Goal: Transaction & Acquisition: Book appointment/travel/reservation

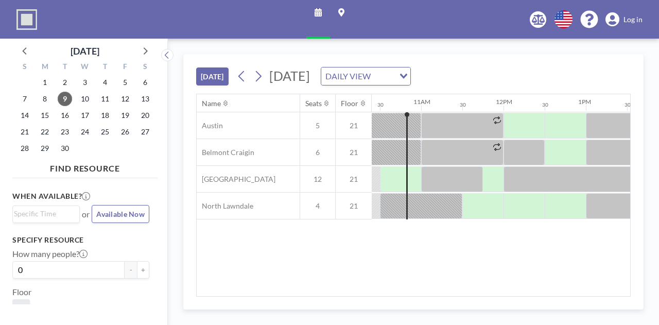
scroll to position [0, 856]
click at [260, 78] on icon at bounding box center [259, 76] width 6 height 11
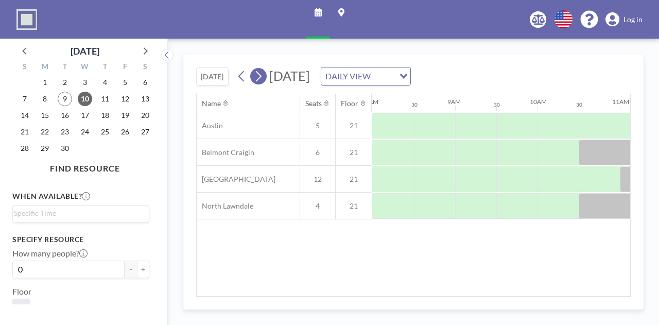
scroll to position [0, 659]
click at [260, 78] on icon at bounding box center [259, 76] width 6 height 11
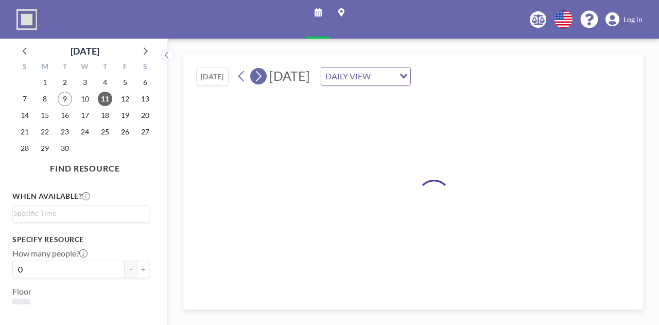
click at [260, 78] on icon at bounding box center [259, 76] width 6 height 11
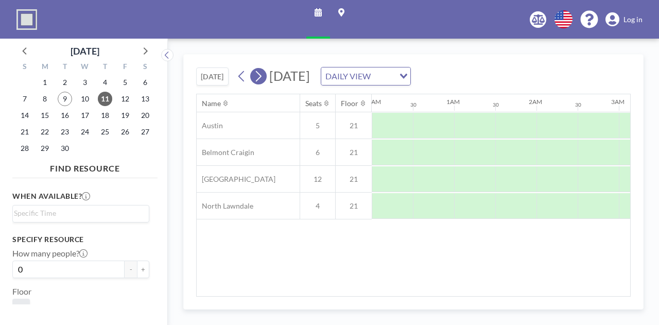
scroll to position [0, 0]
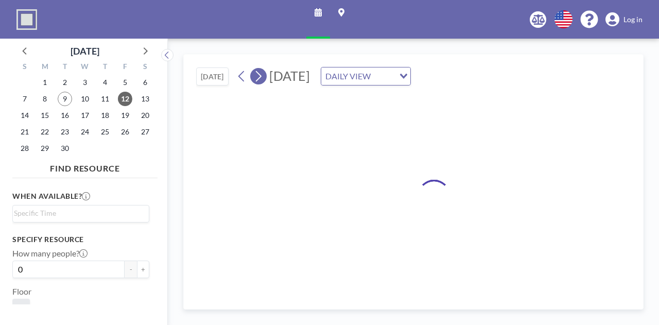
click at [260, 78] on icon at bounding box center [259, 76] width 6 height 11
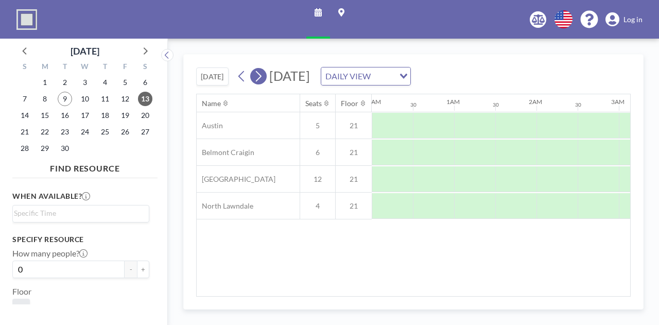
scroll to position [0, 384]
click at [260, 78] on icon at bounding box center [259, 76] width 6 height 11
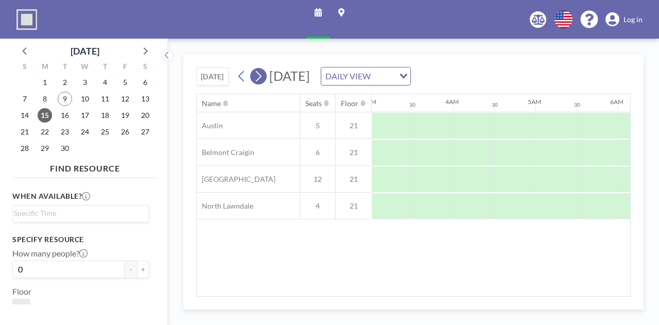
click at [260, 78] on icon at bounding box center [259, 76] width 6 height 11
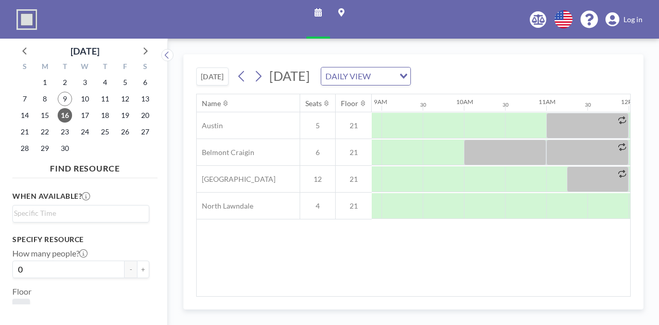
scroll to position [0, 735]
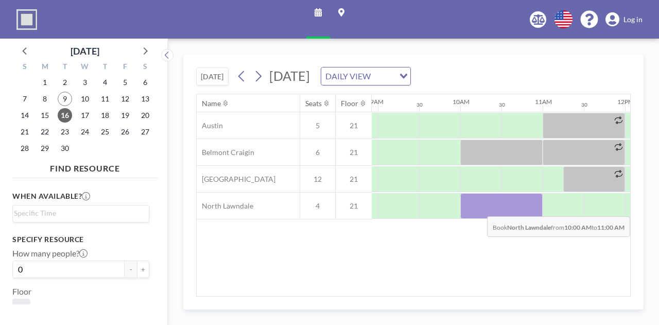
drag, startPoint x: 472, startPoint y: 206, endPoint x: 514, endPoint y: 208, distance: 42.3
click at [514, 208] on div at bounding box center [501, 206] width 82 height 26
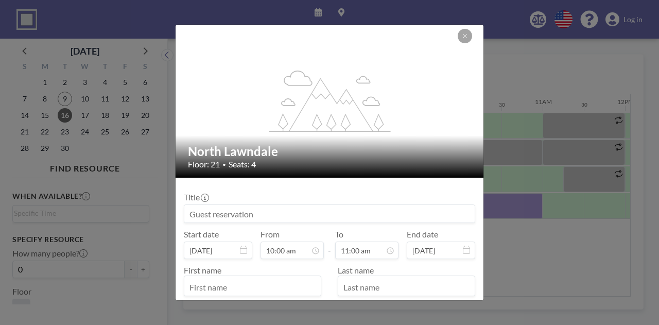
scroll to position [52, 0]
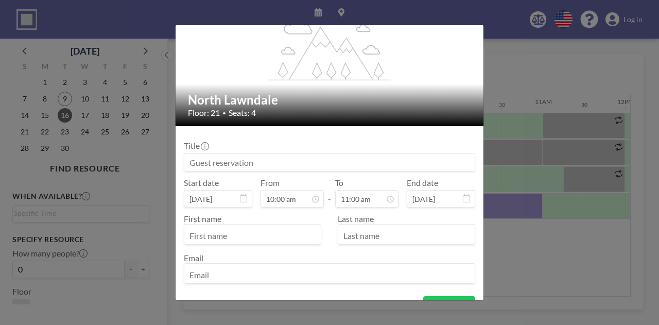
click at [328, 160] on input at bounding box center [329, 162] width 290 height 18
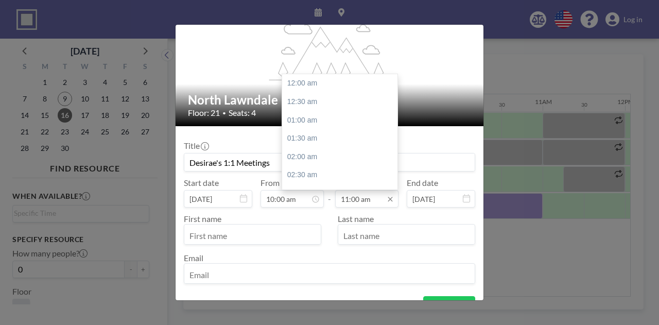
scroll to position [403, 0]
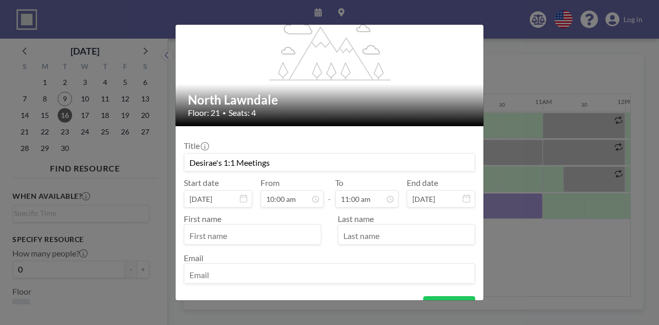
type input "Desirae's 1:1 Meetings"
click at [463, 201] on icon at bounding box center [466, 198] width 7 height 8
click at [463, 200] on icon at bounding box center [466, 198] width 7 height 8
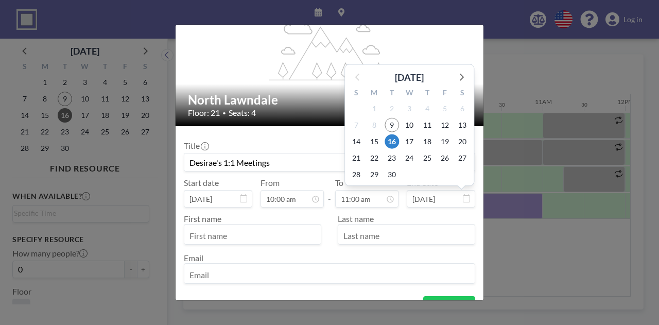
click at [450, 197] on input "[DATE]" at bounding box center [441, 199] width 69 height 18
click at [455, 80] on icon at bounding box center [460, 76] width 13 height 13
click at [455, 80] on div "S" at bounding box center [463, 76] width 18 height 13
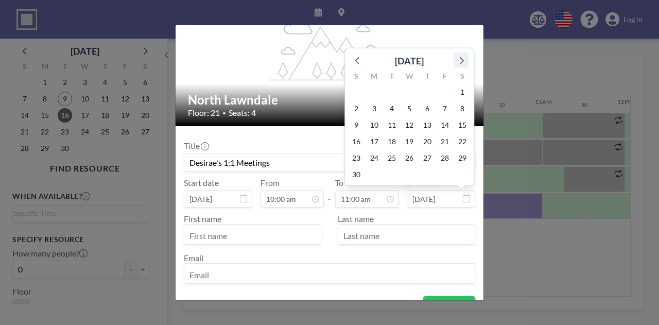
click at [456, 56] on icon at bounding box center [460, 59] width 13 height 13
click at [455, 74] on icon at bounding box center [460, 76] width 13 height 13
click at [360, 78] on icon at bounding box center [357, 76] width 13 height 13
click at [387, 161] on span "23" at bounding box center [392, 157] width 14 height 14
type input "[DATE]"
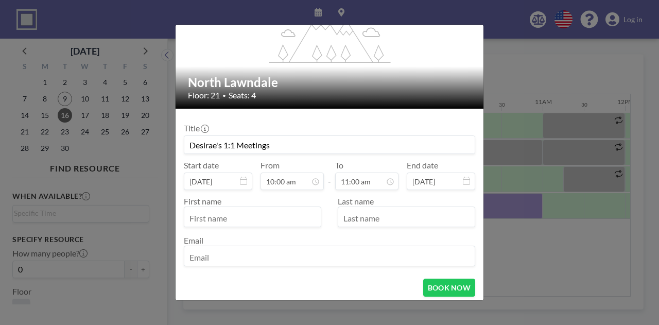
scroll to position [91, 0]
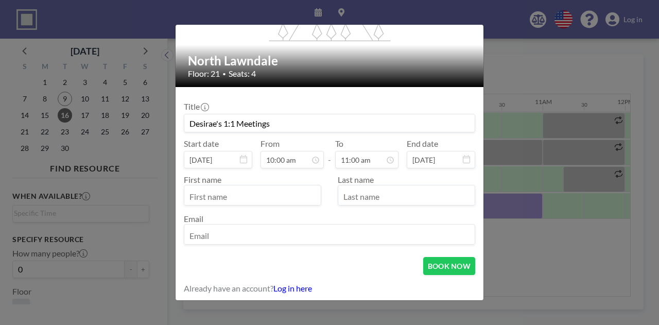
click at [268, 192] on input "text" at bounding box center [252, 196] width 136 height 18
type input "Desirae"
click at [428, 195] on input "text" at bounding box center [406, 196] width 136 height 18
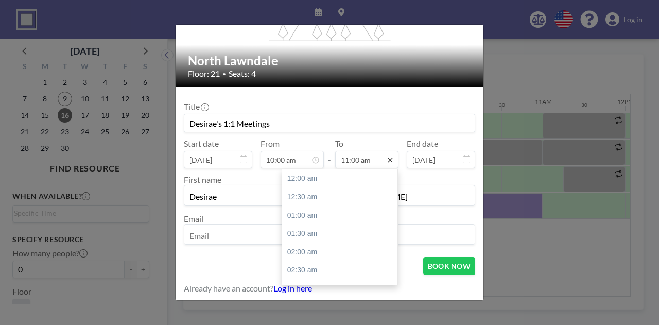
scroll to position [403, 0]
type input "[PERSON_NAME]"
click at [386, 161] on icon at bounding box center [390, 160] width 8 height 8
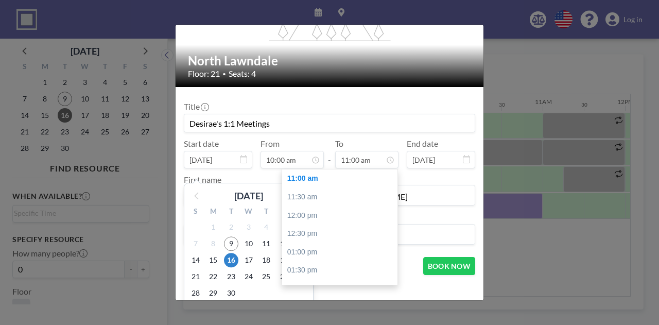
click at [246, 160] on icon at bounding box center [243, 159] width 7 height 8
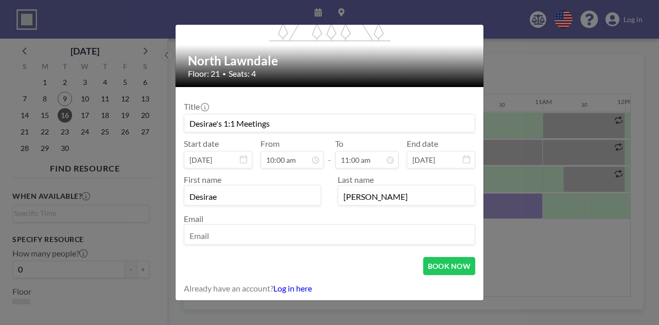
click at [256, 242] on input "email" at bounding box center [329, 236] width 290 height 18
type input "[EMAIL_ADDRESS][DOMAIN_NAME]"
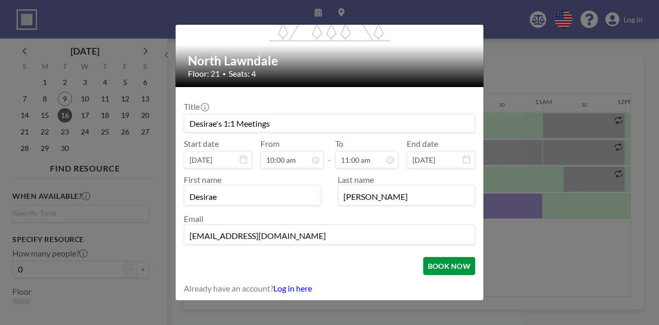
click at [446, 264] on button "BOOK NOW" at bounding box center [449, 266] width 52 height 18
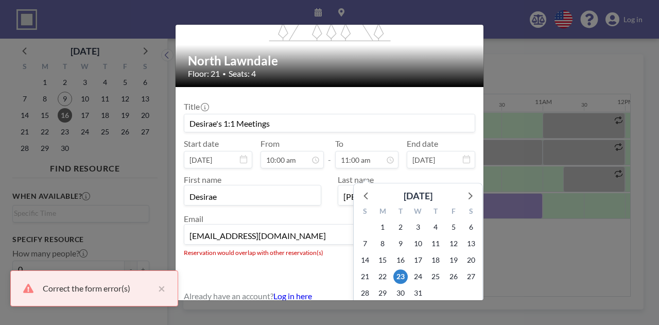
click at [455, 160] on input "[DATE]" at bounding box center [441, 160] width 69 height 18
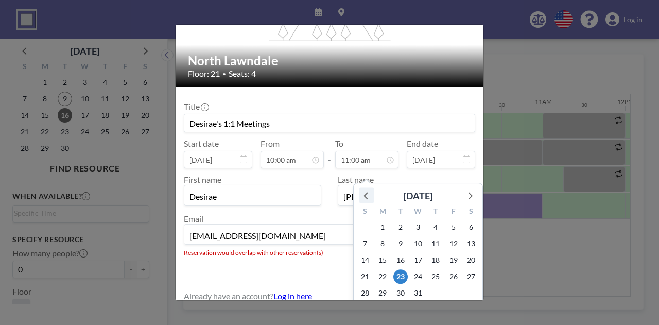
click at [360, 197] on icon at bounding box center [366, 195] width 13 height 13
click at [357, 197] on div "[DATE]" at bounding box center [418, 193] width 129 height 20
click at [398, 264] on span "16" at bounding box center [400, 260] width 14 height 14
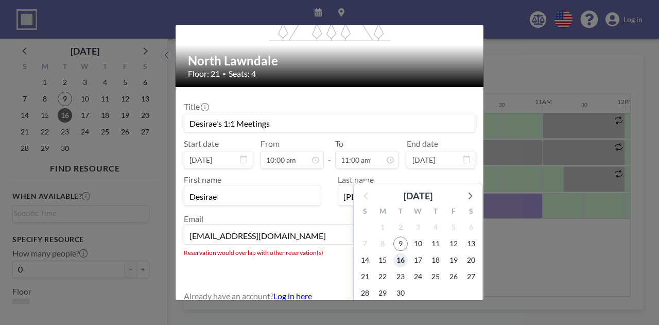
type input "[DATE]"
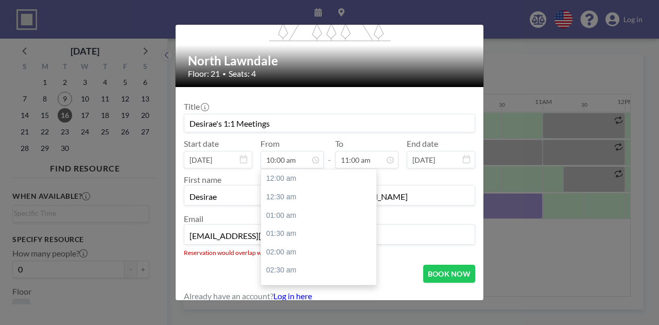
scroll to position [367, 0]
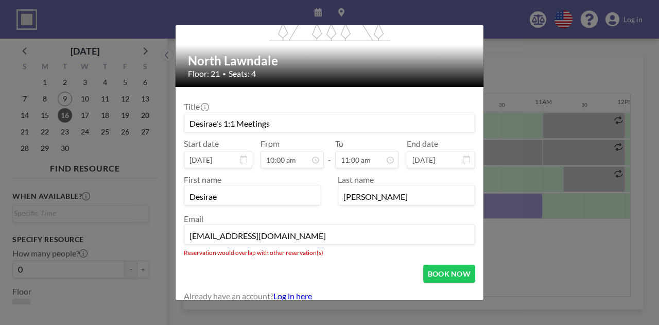
drag, startPoint x: 284, startPoint y: 125, endPoint x: 175, endPoint y: 126, distance: 109.7
click at [175, 126] on div "flex-grow: 1.2; North Lawndale Floor: 21 • Seats: 4 Title Desirae's 1:1 Meeting…" at bounding box center [329, 162] width 659 height 325
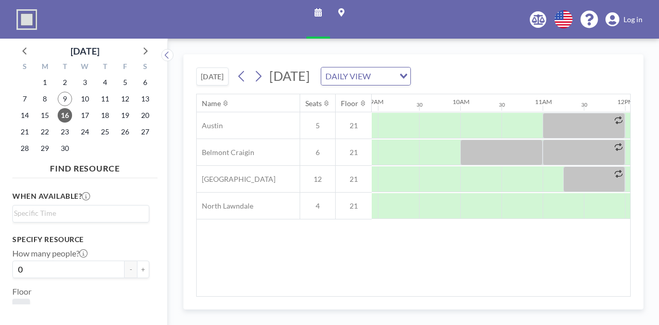
click at [408, 299] on div "[DATE] [DATE] DAILY VIEW Loading... Name Seats Floor 12AM 30 1AM 30 2AM 30 3AM …" at bounding box center [413, 181] width 460 height 255
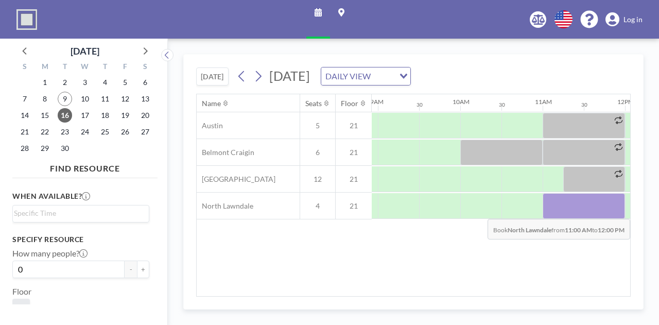
drag, startPoint x: 559, startPoint y: 209, endPoint x: 604, endPoint y: 210, distance: 44.3
click at [604, 210] on div at bounding box center [584, 206] width 82 height 26
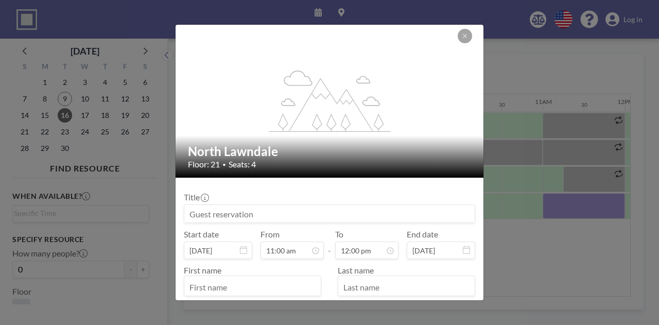
click at [297, 223] on div at bounding box center [330, 213] width 292 height 19
click at [299, 218] on input at bounding box center [329, 214] width 290 height 18
paste input "Desirae – Had a restful weekend and spent time with my grandma, aunt, mom and s…"
type input "Desirae – Had a restful weekend and spent time with my grandma, aunt, mom and s…"
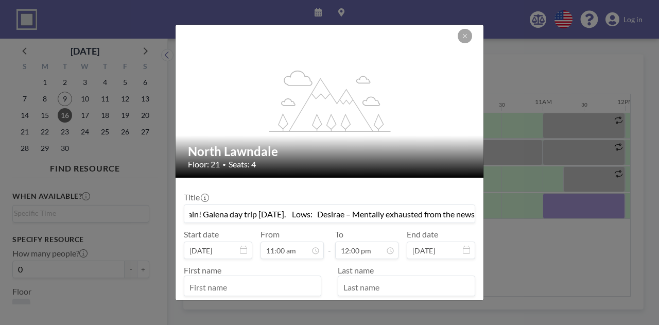
scroll to position [0, 0]
drag, startPoint x: 469, startPoint y: 215, endPoint x: 123, endPoint y: 212, distance: 346.1
click at [123, 212] on div "flex-grow: 1.2; North Lawndale Floor: 21 • Seats: 4 Title Desirae – Had a restf…" at bounding box center [329, 162] width 659 height 325
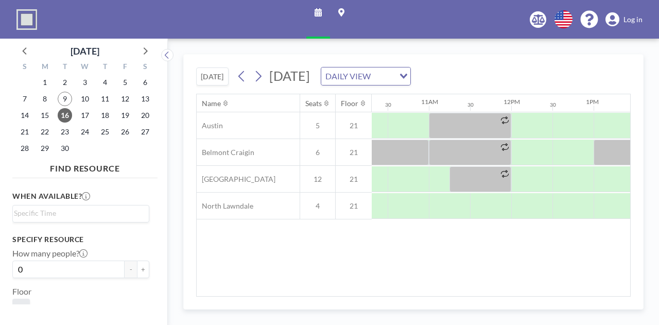
scroll to position [0, 858]
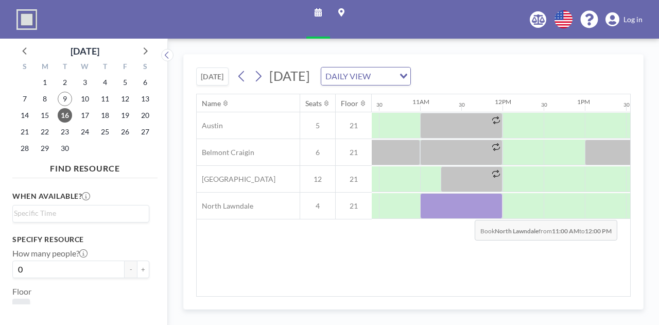
drag, startPoint x: 430, startPoint y: 208, endPoint x: 467, endPoint y: 211, distance: 37.2
click at [467, 211] on div at bounding box center [461, 206] width 82 height 26
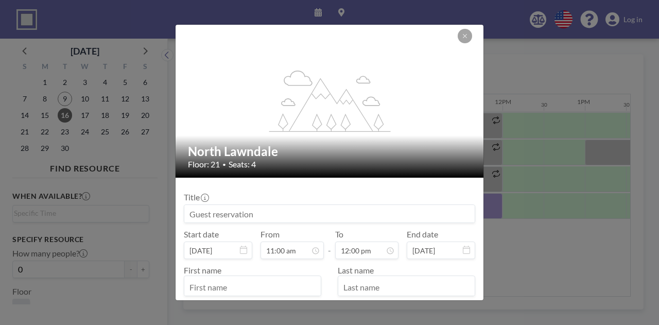
click at [257, 216] on input at bounding box center [329, 214] width 290 height 18
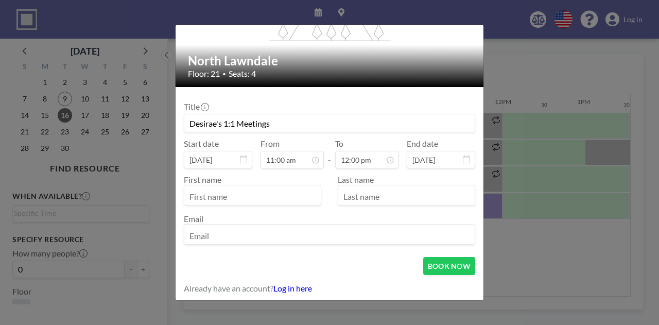
scroll to position [403, 0]
type input "Desirae's 1:1 Meetings"
click at [239, 200] on input "text" at bounding box center [252, 196] width 136 height 18
type input "Desirae"
click at [354, 189] on input "text" at bounding box center [406, 196] width 136 height 18
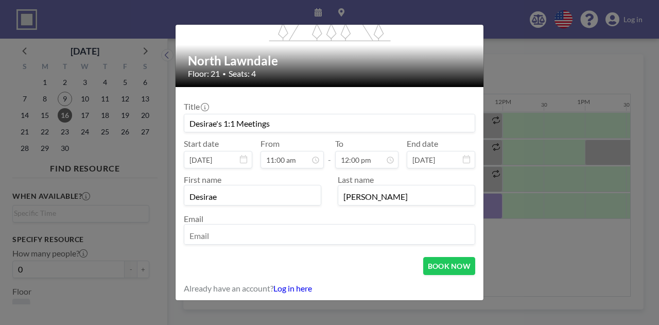
type input "[PERSON_NAME]"
click at [247, 232] on input "email" at bounding box center [329, 236] width 290 height 18
type input "[EMAIL_ADDRESS][DOMAIN_NAME]"
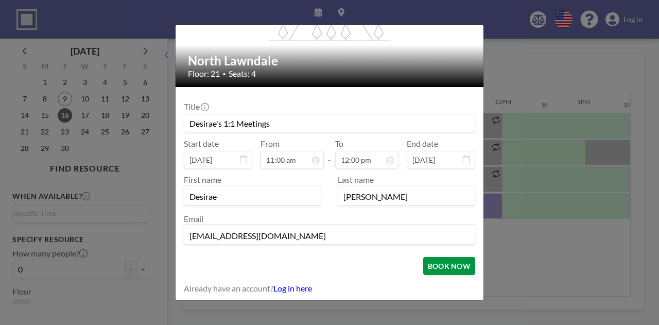
click at [430, 265] on button "BOOK NOW" at bounding box center [449, 266] width 52 height 18
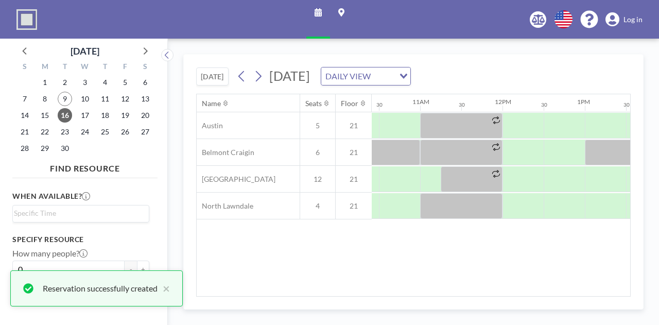
click at [268, 78] on div "[DATE] DAILY VIEW Loading..." at bounding box center [322, 76] width 177 height 19
click at [262, 76] on icon at bounding box center [259, 76] width 6 height 11
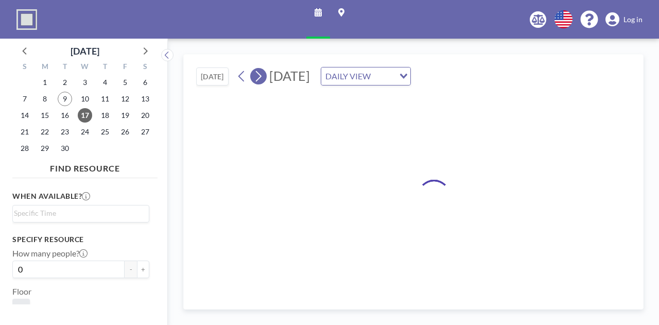
click at [262, 76] on icon at bounding box center [259, 76] width 6 height 11
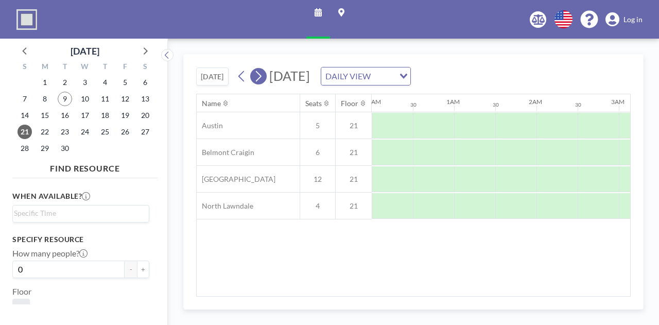
scroll to position [0, 0]
click at [262, 76] on icon at bounding box center [259, 76] width 6 height 11
click at [243, 77] on icon at bounding box center [242, 76] width 10 height 15
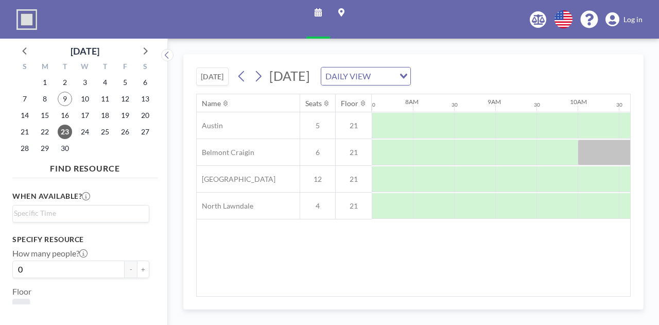
click at [238, 84] on div "[DATE] DAILY VIEW Loading..." at bounding box center [322, 76] width 177 height 19
click at [238, 80] on icon at bounding box center [242, 76] width 10 height 15
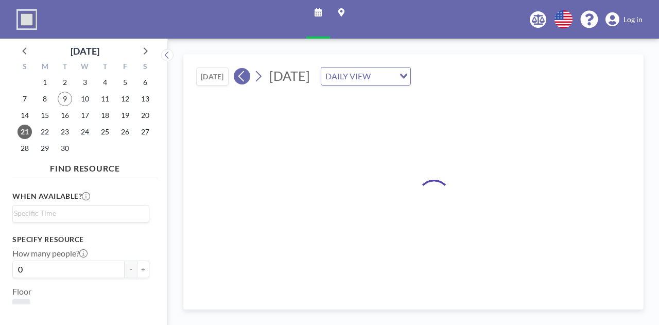
click at [238, 80] on icon at bounding box center [242, 76] width 10 height 15
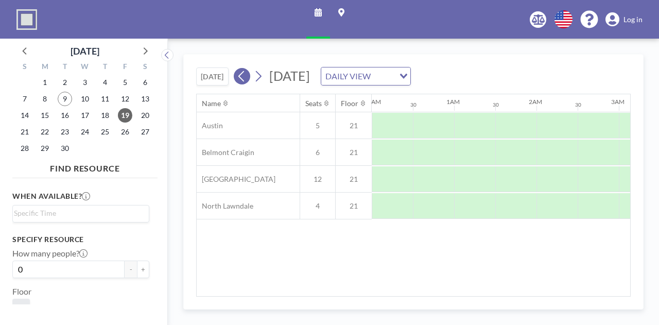
click at [238, 80] on icon at bounding box center [242, 76] width 10 height 15
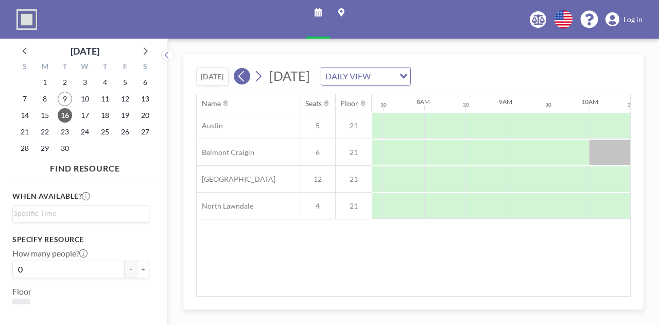
scroll to position [0, 618]
click at [238, 80] on icon at bounding box center [242, 76] width 10 height 15
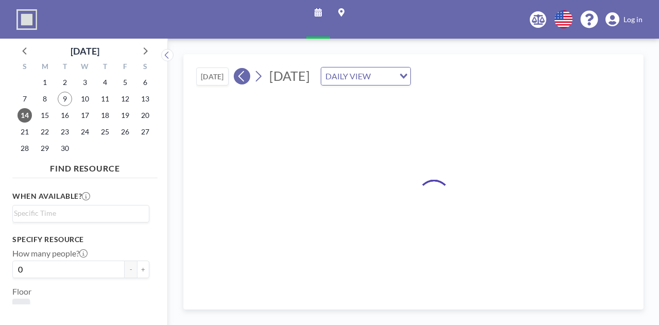
click at [238, 80] on icon at bounding box center [242, 76] width 10 height 15
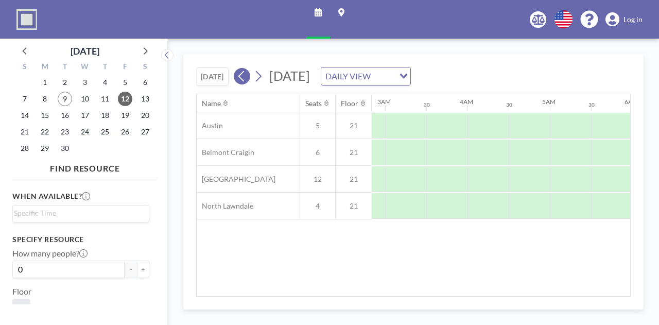
scroll to position [0, 513]
click at [238, 80] on icon at bounding box center [242, 76] width 10 height 15
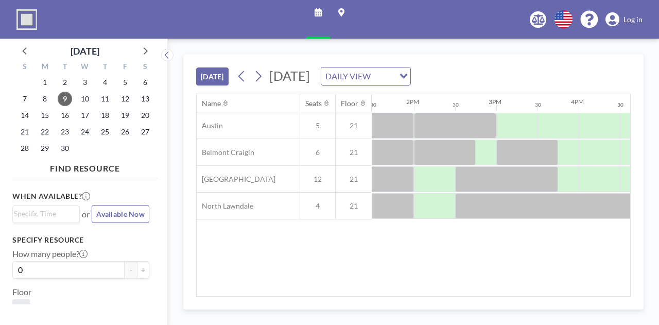
scroll to position [0, 1115]
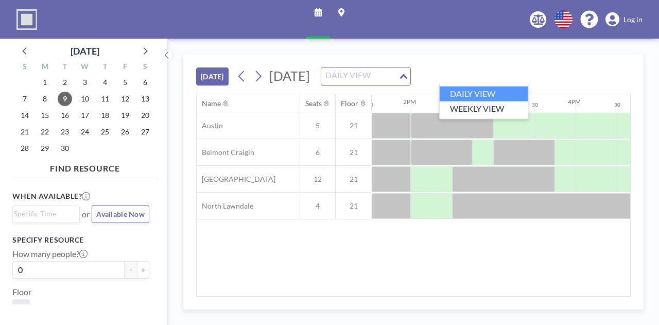
click at [407, 78] on icon "Search for option" at bounding box center [403, 76] width 7 height 5
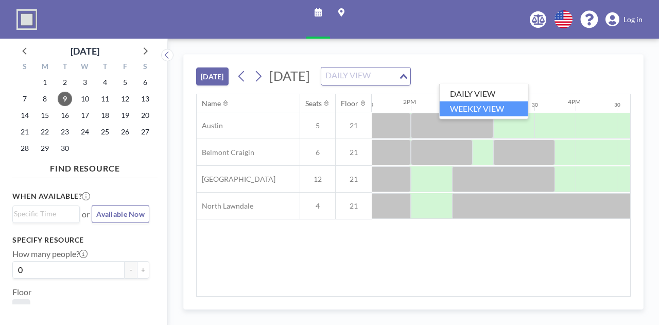
click at [501, 107] on li "WEEKLY VIEW" at bounding box center [484, 108] width 89 height 15
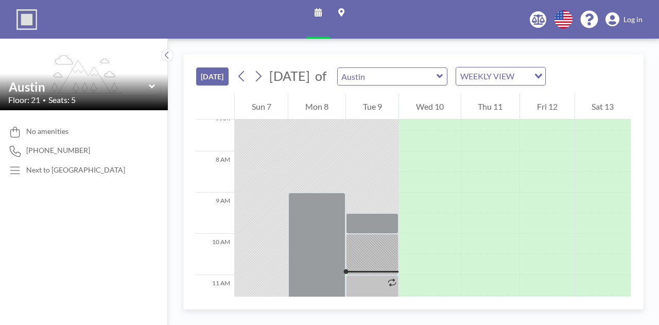
scroll to position [412, 0]
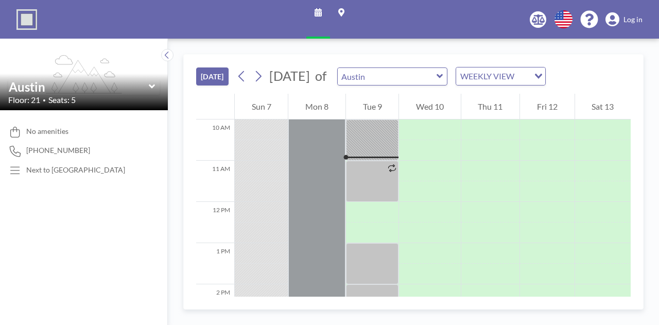
click at [448, 80] on div "Austin" at bounding box center [392, 76] width 111 height 18
click at [534, 74] on div "WEEKLY VIEW" at bounding box center [494, 74] width 77 height 15
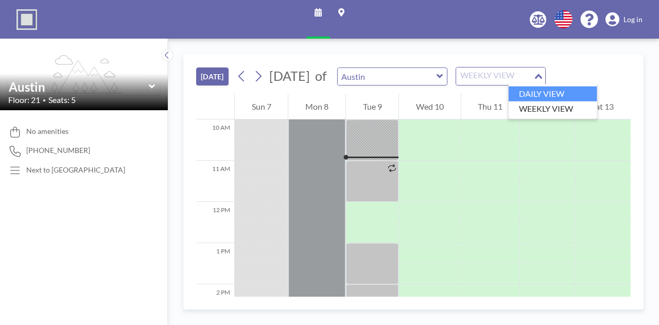
click at [551, 92] on li "DAILY VIEW" at bounding box center [553, 94] width 89 height 15
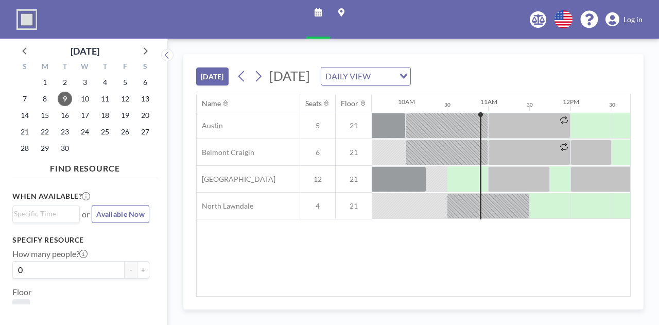
scroll to position [0, 824]
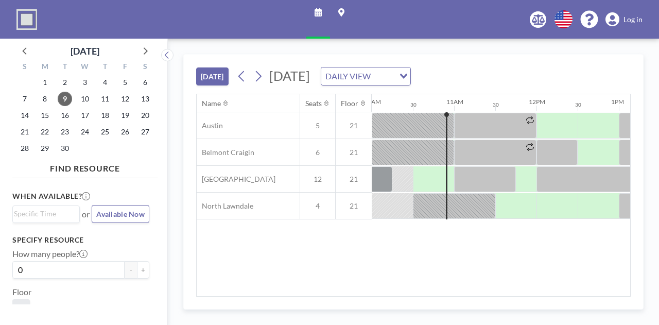
click at [410, 80] on div "DAILY VIEW Loading..." at bounding box center [365, 76] width 89 height 18
click at [572, 76] on div "[DATE] [DATE] DAILY VIEW Loading..." at bounding box center [413, 74] width 435 height 39
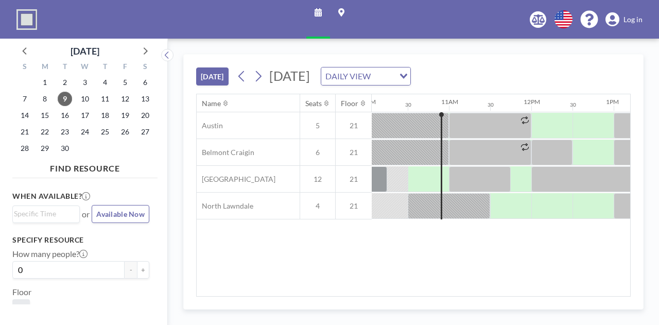
scroll to position [0, 887]
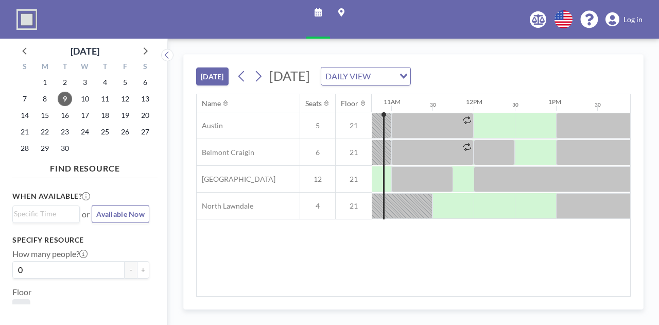
click at [222, 105] on div at bounding box center [226, 103] width 10 height 8
click at [224, 100] on icon at bounding box center [226, 103] width 4 height 7
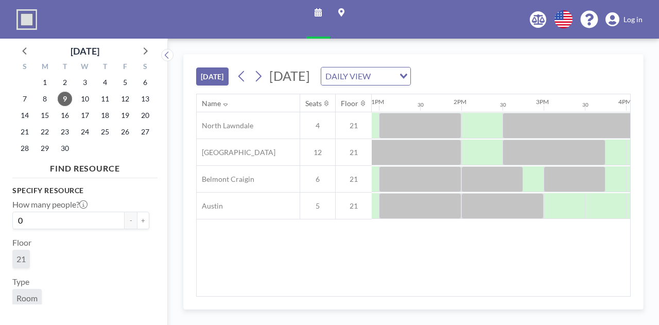
scroll to position [0, 0]
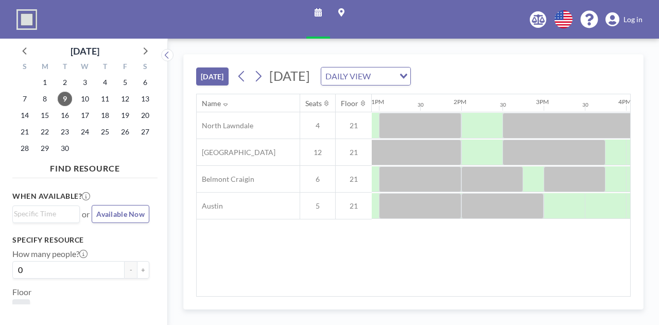
click at [223, 107] on div "Name" at bounding box center [248, 103] width 103 height 18
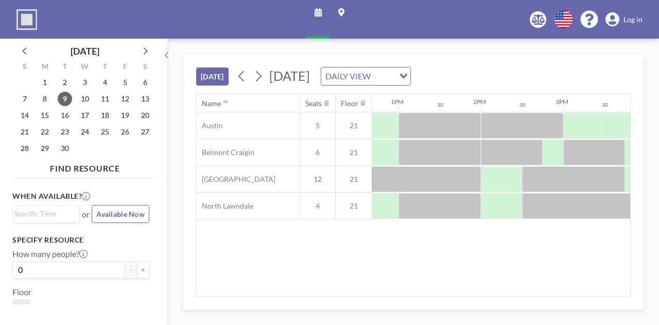
scroll to position [0, 1038]
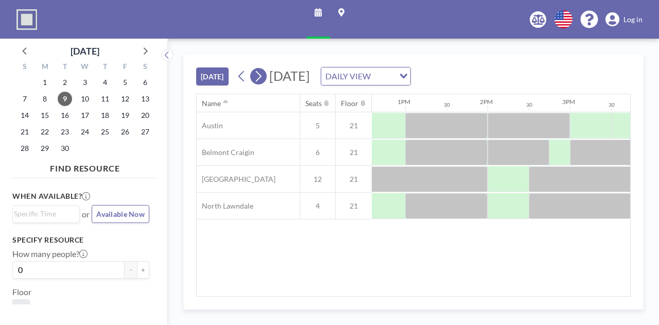
click at [262, 73] on icon at bounding box center [258, 76] width 10 height 15
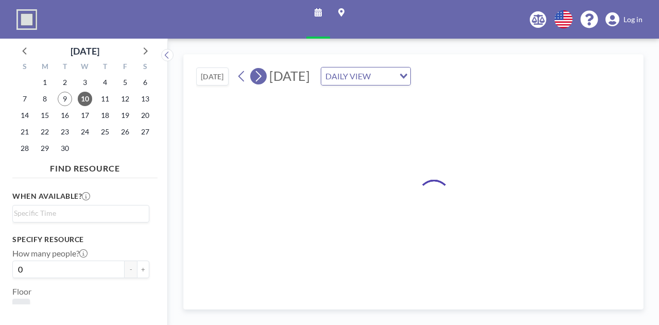
click at [262, 73] on icon at bounding box center [258, 76] width 10 height 15
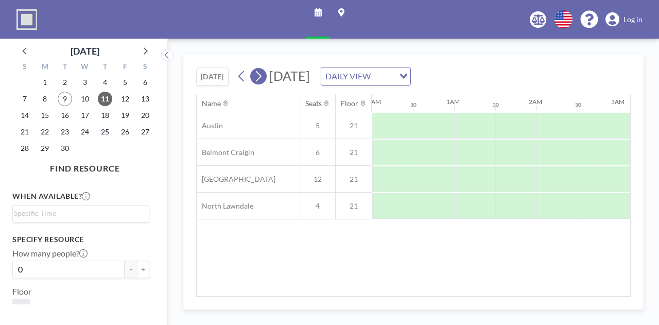
scroll to position [0, 234]
click at [262, 73] on icon at bounding box center [258, 76] width 10 height 15
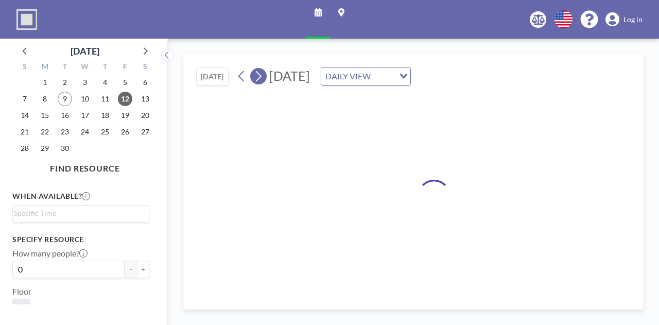
click at [262, 73] on icon at bounding box center [258, 76] width 10 height 15
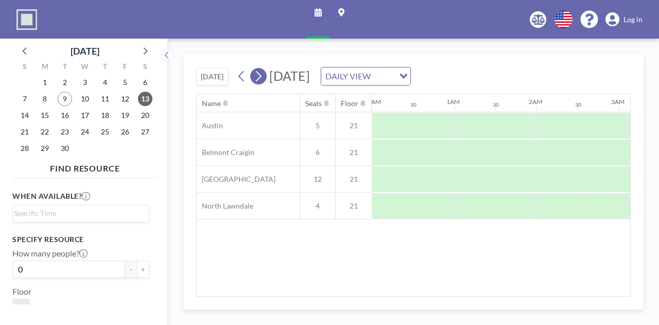
click at [262, 73] on icon at bounding box center [258, 76] width 10 height 15
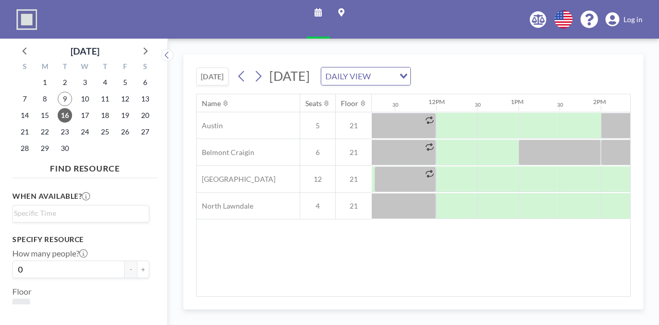
scroll to position [0, 944]
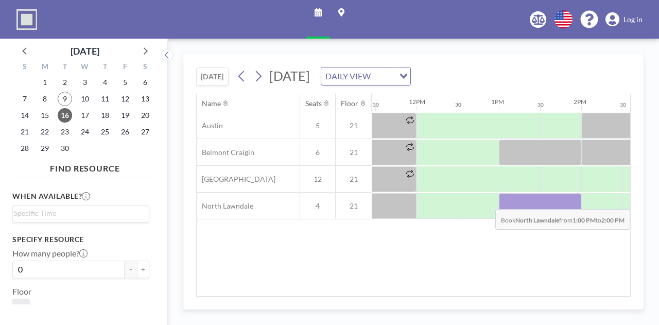
drag, startPoint x: 499, startPoint y: 197, endPoint x: 557, endPoint y: 200, distance: 58.3
click at [557, 200] on div at bounding box center [540, 206] width 82 height 26
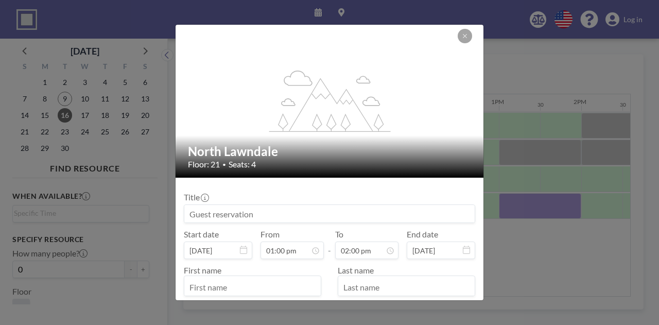
click at [251, 207] on input at bounding box center [329, 214] width 290 height 18
paste input "Desirae – Had a restful weekend and spent time with my grandma, aunt, mom and s…"
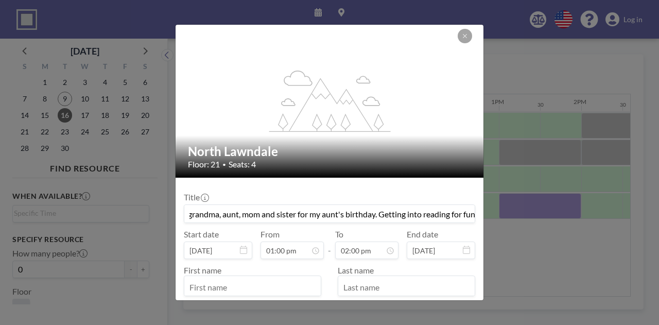
scroll to position [0, 0]
drag, startPoint x: 469, startPoint y: 218, endPoint x: 217, endPoint y: 214, distance: 251.4
click at [217, 214] on input "Desirae – Had a restful weekend and spent time with my grandma, aunt, mom and s…" at bounding box center [329, 214] width 290 height 18
click at [315, 208] on input "Desirae's 1:1 Meetings." at bounding box center [329, 214] width 290 height 18
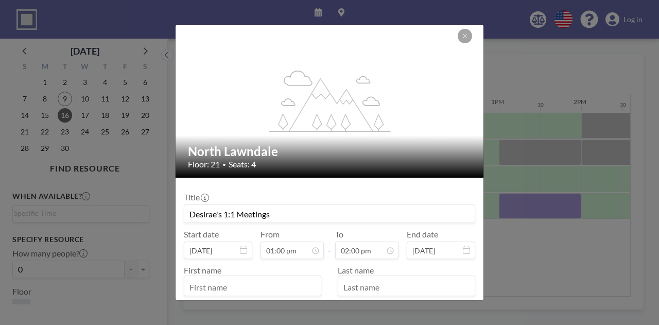
type input "Desirae's 1:1 Meetings"
click at [250, 284] on input "text" at bounding box center [252, 287] width 136 height 18
type input "Desirae"
click at [354, 283] on input "text" at bounding box center [406, 287] width 136 height 18
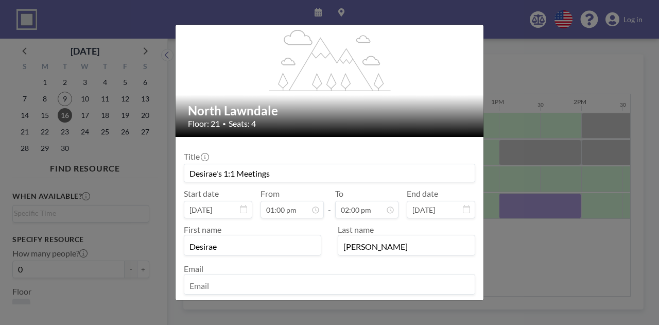
scroll to position [91, 0]
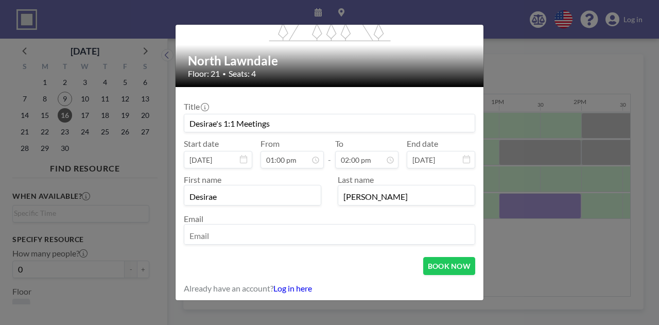
type input "[PERSON_NAME]"
click at [248, 223] on div "Email" at bounding box center [330, 229] width 292 height 31
click at [248, 227] on input "email" at bounding box center [329, 236] width 290 height 18
type input "[EMAIL_ADDRESS][DOMAIN_NAME]"
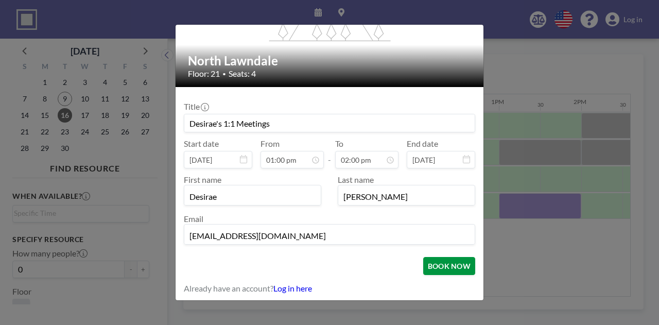
click at [429, 264] on button "BOOK NOW" at bounding box center [449, 266] width 52 height 18
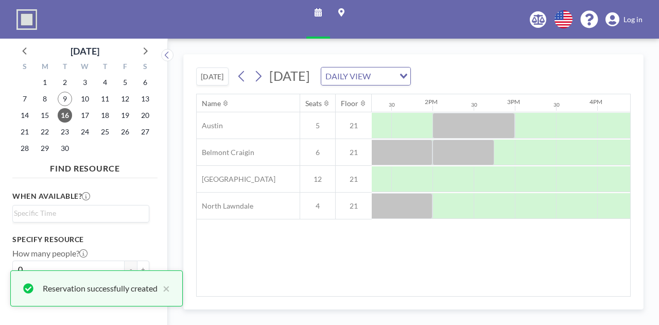
scroll to position [0, 1100]
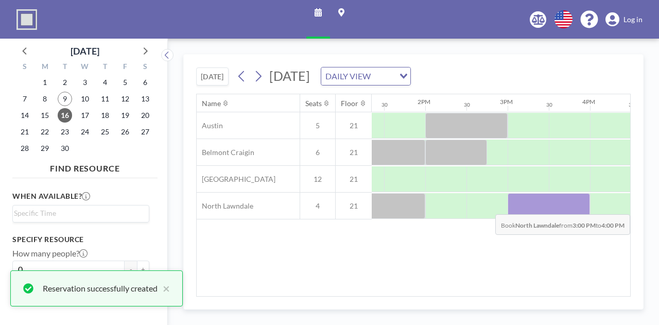
drag, startPoint x: 515, startPoint y: 216, endPoint x: 562, endPoint y: 206, distance: 49.1
click at [562, 206] on div at bounding box center [549, 206] width 82 height 26
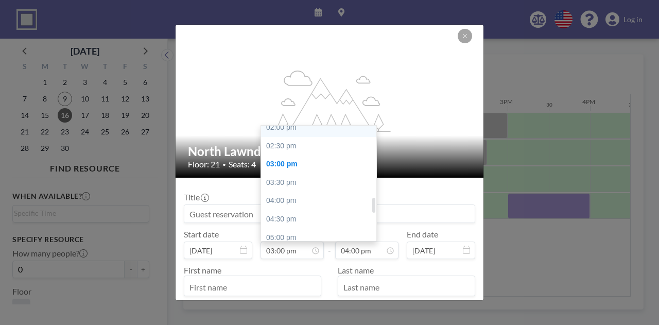
scroll to position [499, 0]
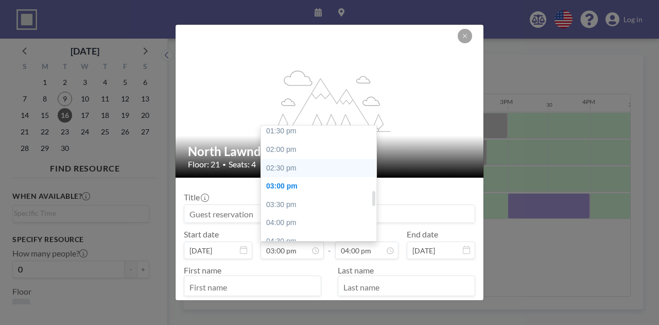
click at [285, 165] on div "02:30 pm" at bounding box center [321, 168] width 121 height 19
type input "02:30 pm"
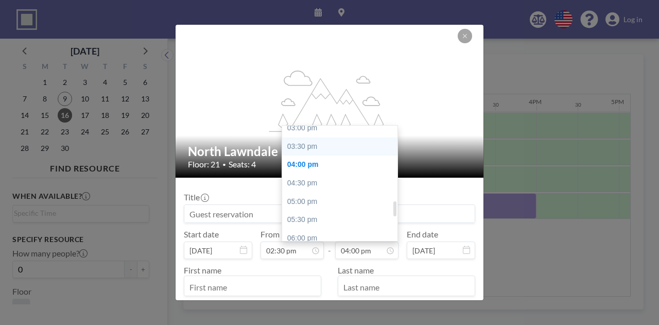
scroll to position [535, 0]
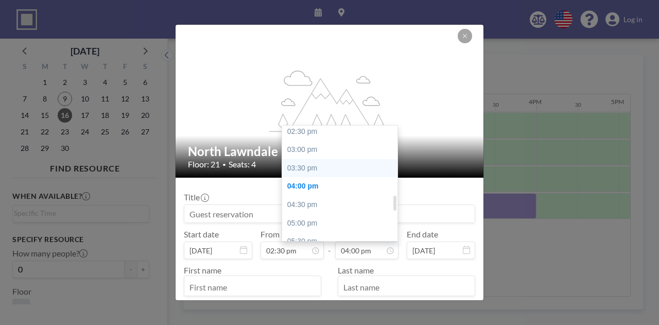
click at [307, 167] on div "03:30 pm" at bounding box center [342, 168] width 121 height 19
type input "03:30 pm"
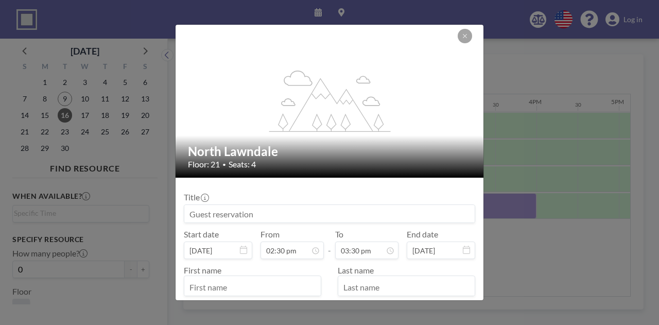
scroll to position [0, 0]
click at [233, 215] on input at bounding box center [329, 214] width 290 height 18
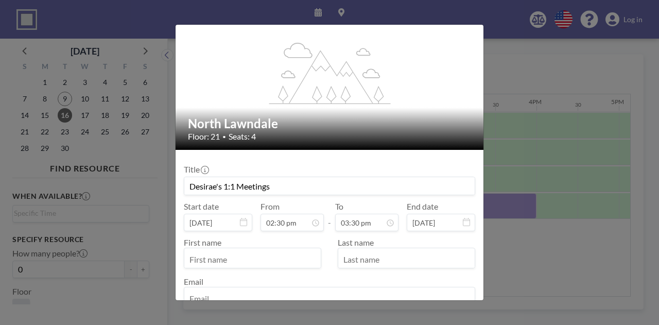
scroll to position [52, 0]
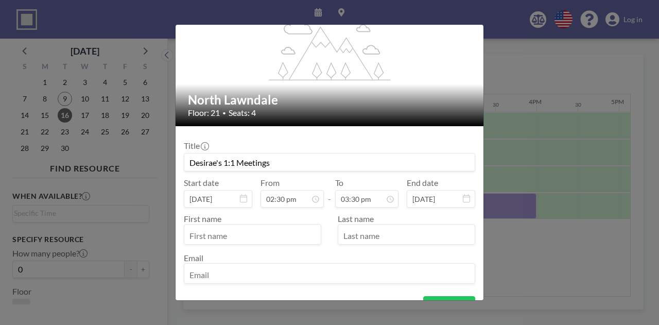
type input "Desirae's 1:1 Meetings"
click at [244, 231] on input "text" at bounding box center [252, 236] width 136 height 18
type input "Desirae"
click at [403, 228] on input "text" at bounding box center [406, 236] width 136 height 18
type input "[PERSON_NAME]"
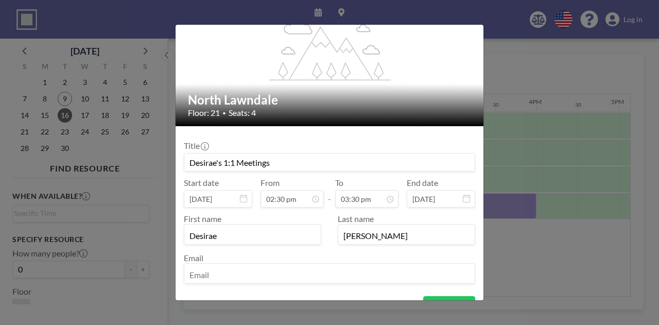
click at [291, 264] on div at bounding box center [330, 273] width 292 height 21
click at [283, 270] on input "email" at bounding box center [329, 275] width 290 height 18
type input "[EMAIL_ADDRESS][DOMAIN_NAME]"
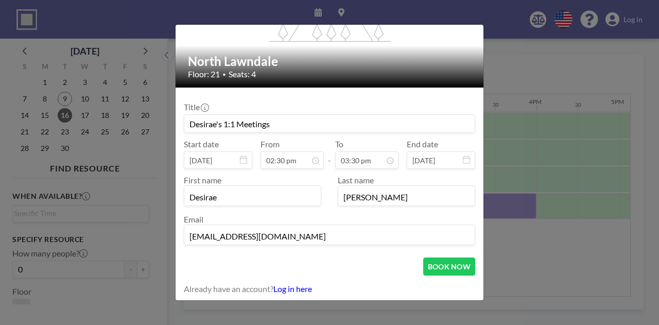
scroll to position [91, 0]
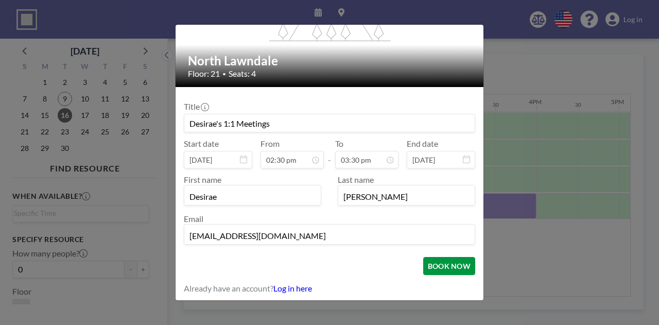
click at [431, 265] on button "BOOK NOW" at bounding box center [449, 266] width 52 height 18
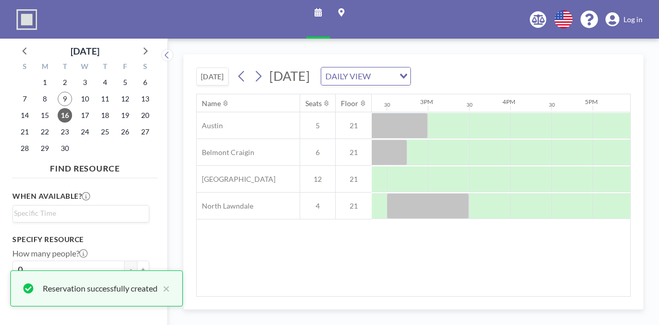
scroll to position [0, 1155]
